Goal: Find specific page/section: Find specific page/section

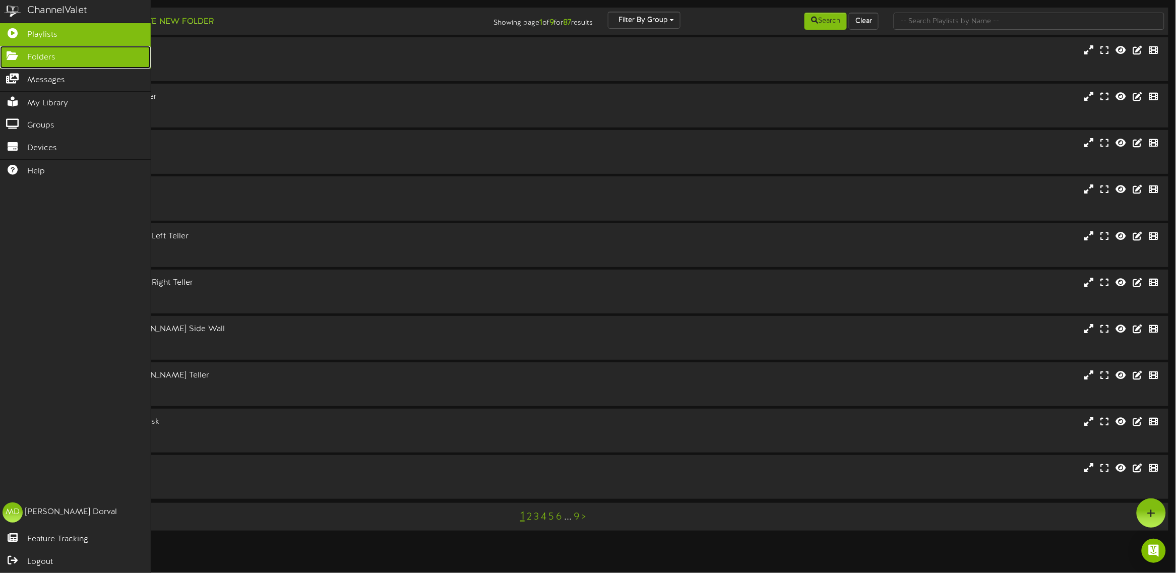
click at [13, 53] on icon at bounding box center [12, 55] width 25 height 8
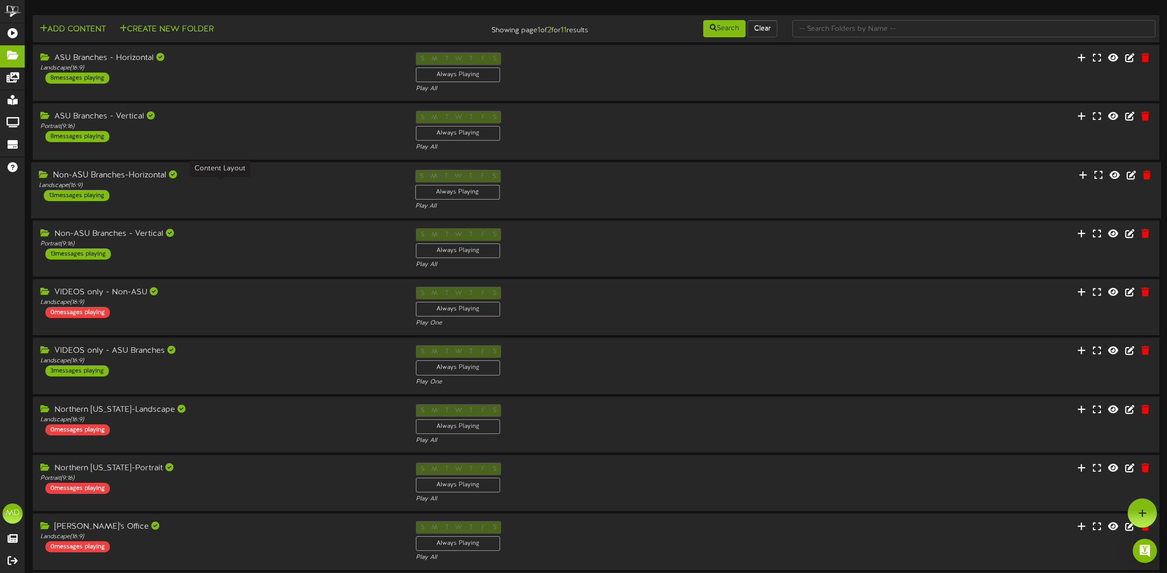
click at [255, 182] on div "Landscape ( 16:9 )" at bounding box center [219, 185] width 361 height 9
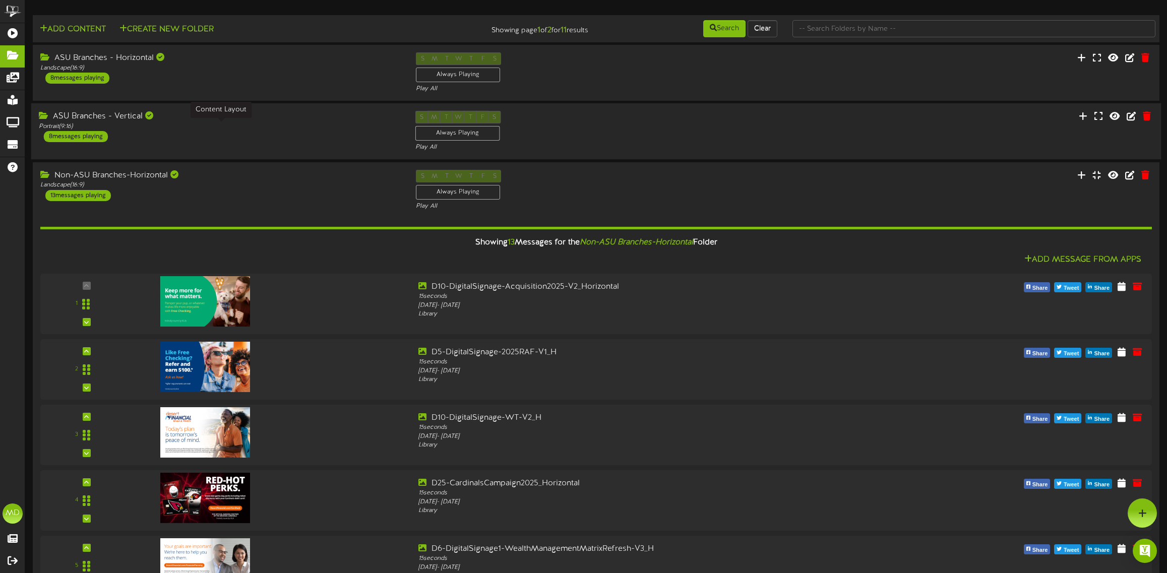
click at [256, 130] on div "Portrait ( 9:16 )" at bounding box center [219, 126] width 361 height 9
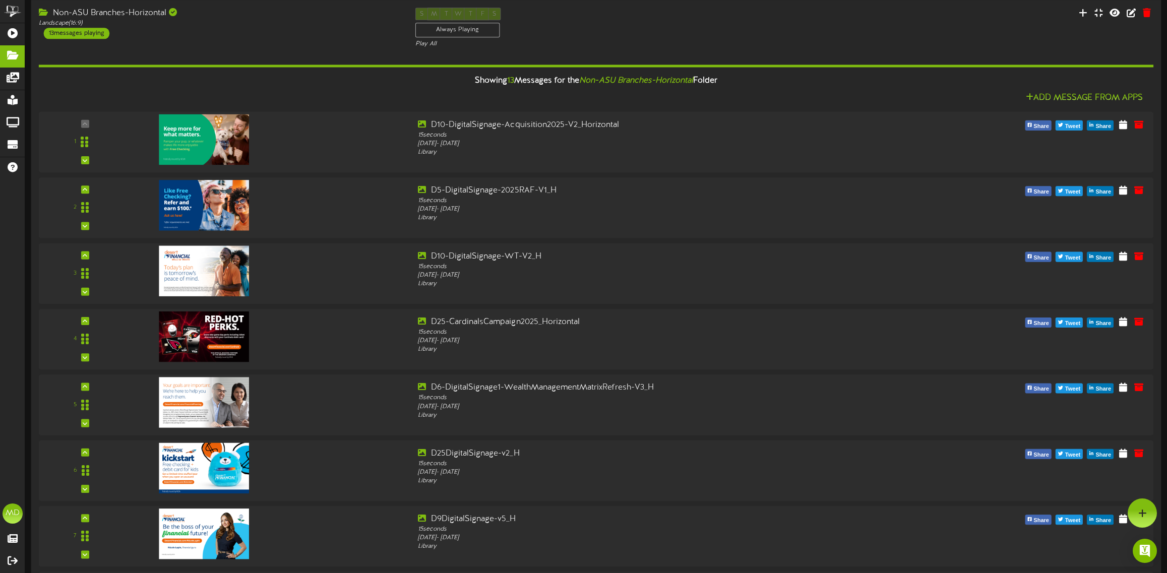
scroll to position [743, 0]
